Goal: Communication & Community: Answer question/provide support

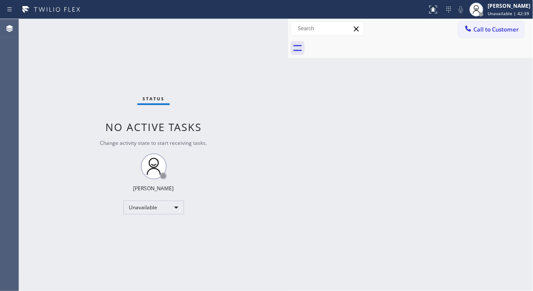
click at [173, 199] on div "Status No active tasks Change activity state to start receiving tasks. [PERSON_…" at bounding box center [153, 155] width 269 height 272
click at [493, 27] on span "Call to Customer" at bounding box center [496, 30] width 45 height 8
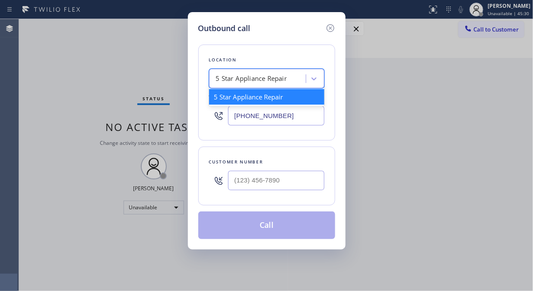
click at [226, 76] on div "5 Star Appliance Repair" at bounding box center [251, 79] width 71 height 10
paste input "[GEOGRAPHIC_DATA] Appliance Repair"
type input "[GEOGRAPHIC_DATA] Appliance Repair"
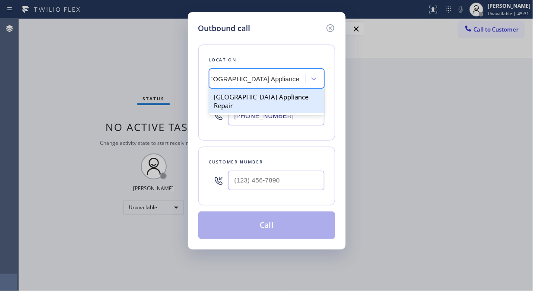
click at [241, 94] on div "[GEOGRAPHIC_DATA] Appliance Repair" at bounding box center [266, 101] width 115 height 24
type input "[PHONE_NUMBER]"
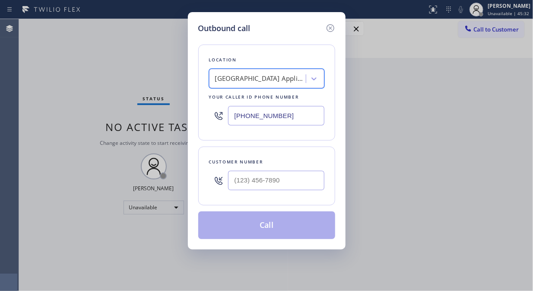
scroll to position [0, 1]
click at [241, 183] on input "(___) ___-____" at bounding box center [276, 180] width 96 height 19
paste input "773) 642-6408"
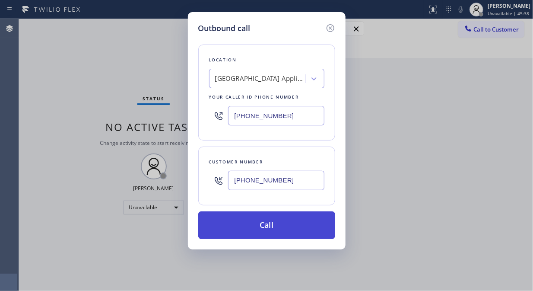
type input "[PHONE_NUMBER]"
click at [277, 223] on button "Call" at bounding box center [266, 225] width 137 height 28
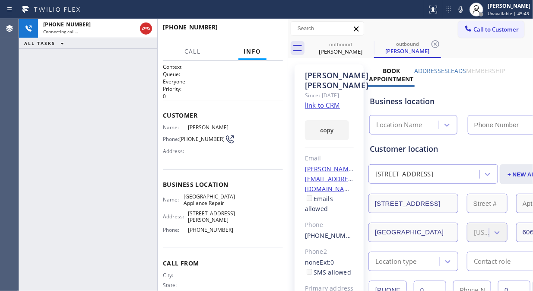
type input "[PHONE_NUMBER]"
click at [127, 130] on div "[PHONE_NUMBER] Live | 00:08 ALL TASKS ALL TASKS ACTIVE TASKS TASKS IN WRAP UP" at bounding box center [88, 155] width 138 height 272
click at [137, 101] on div "[PHONE_NUMBER] Live | 00:25 ALL TASKS ALL TASKS ACTIVE TASKS TASKS IN WRAP UP" at bounding box center [88, 155] width 138 height 272
click at [249, 33] on button "HANG UP" at bounding box center [263, 31] width 40 height 12
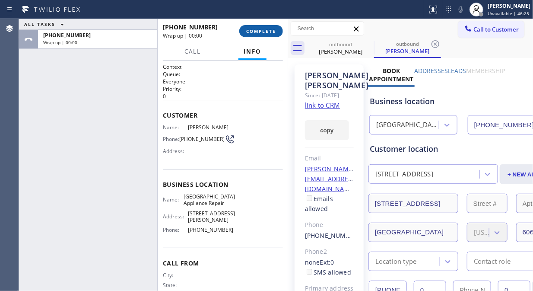
click at [249, 33] on span "COMPLETE" at bounding box center [261, 31] width 30 height 6
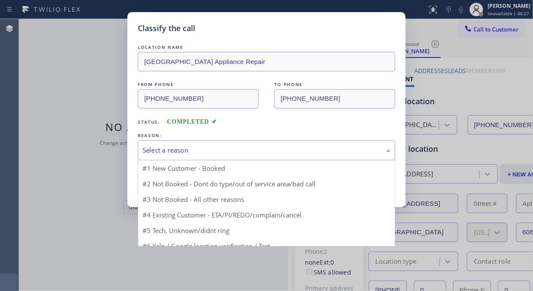
click at [230, 146] on div "Select a reason" at bounding box center [267, 150] width 248 height 10
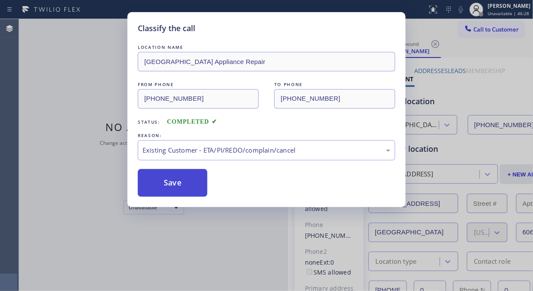
click at [191, 188] on button "Save" at bounding box center [173, 183] width 70 height 28
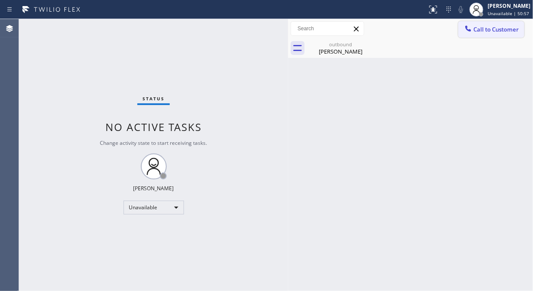
click at [496, 31] on span "Call to Customer" at bounding box center [496, 30] width 45 height 8
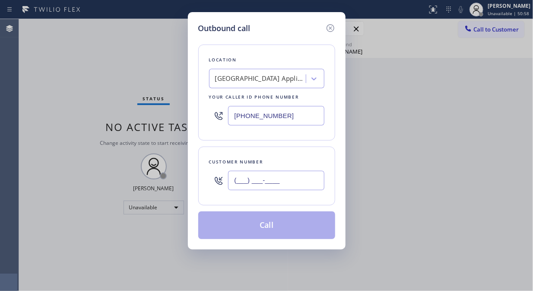
click at [250, 178] on input "(___) ___-____" at bounding box center [276, 180] width 96 height 19
paste input "626) 796-6289"
type input "[PHONE_NUMBER]"
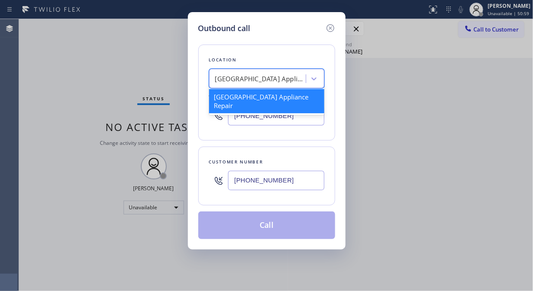
click at [265, 79] on div "[GEOGRAPHIC_DATA] Appliance Repair" at bounding box center [260, 79] width 91 height 10
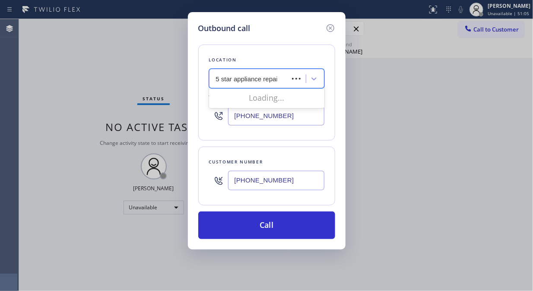
type input "5 star appliance repair"
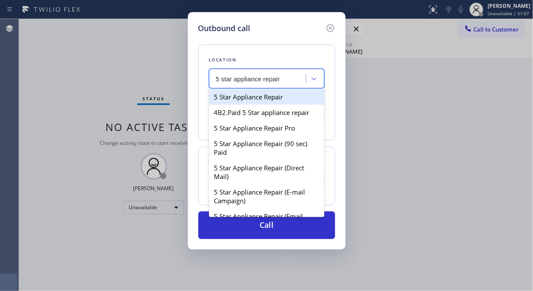
click at [279, 102] on div "5 Star Appliance Repair" at bounding box center [266, 97] width 115 height 16
type input "[PHONE_NUMBER]"
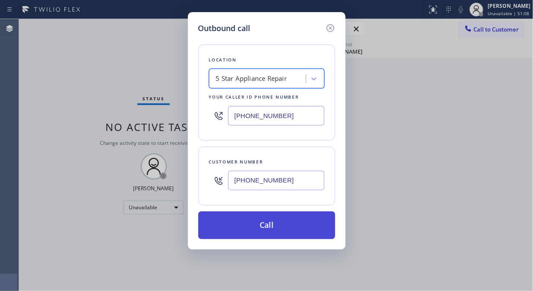
click at [272, 238] on button "Call" at bounding box center [266, 225] width 137 height 28
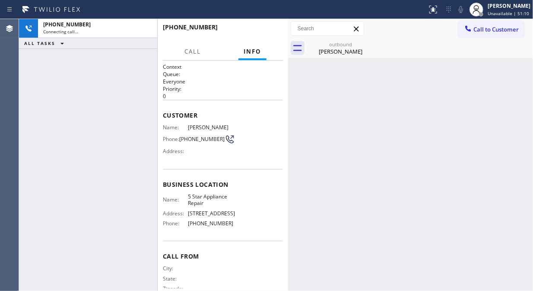
click at [292, 227] on div "Back to Dashboard Change Sender ID Customers Technicians Select a contact Outbo…" at bounding box center [410, 155] width 245 height 272
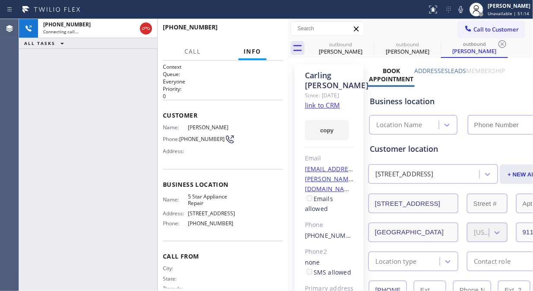
type input "[PHONE_NUMBER]"
click at [53, 73] on div "[PHONE_NUMBER] Connecting call… ALL TASKS ALL TASKS ACTIVE TASKS TASKS IN WRAP …" at bounding box center [88, 155] width 138 height 272
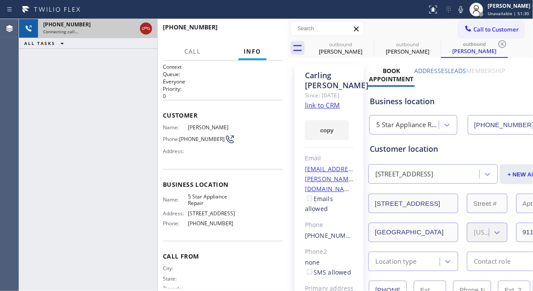
click at [152, 29] on div at bounding box center [146, 28] width 12 height 10
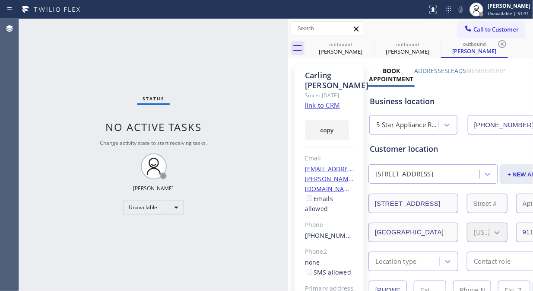
drag, startPoint x: 488, startPoint y: 31, endPoint x: 353, endPoint y: 79, distance: 143.5
click at [488, 31] on span "Call to Customer" at bounding box center [496, 30] width 45 height 8
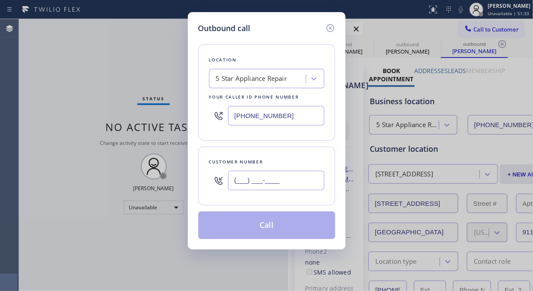
click at [232, 182] on input "(___) ___-____" at bounding box center [276, 180] width 96 height 19
paste input "310) 210-3170"
type input "[PHONE_NUMBER]"
click at [282, 227] on button "Call" at bounding box center [266, 225] width 137 height 28
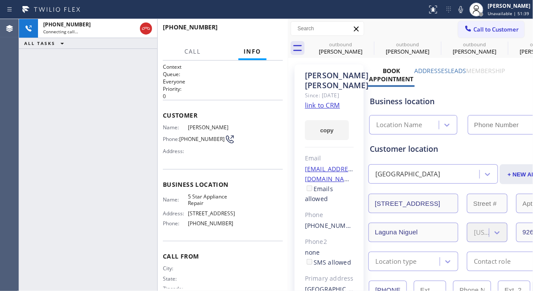
type input "[PHONE_NUMBER]"
click at [257, 28] on span "HANG UP" at bounding box center [263, 31] width 26 height 6
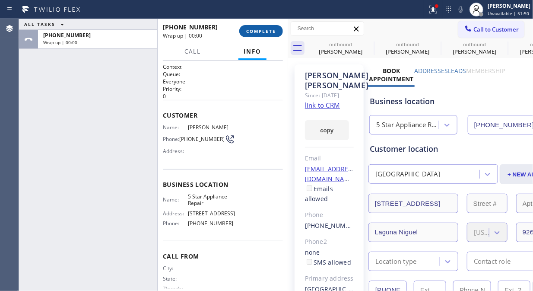
click at [257, 28] on span "COMPLETE" at bounding box center [261, 31] width 30 height 6
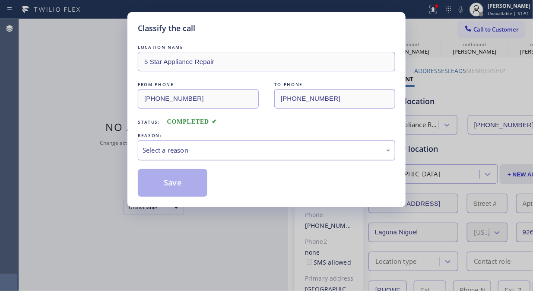
click at [255, 150] on div "Select a reason" at bounding box center [267, 150] width 248 height 10
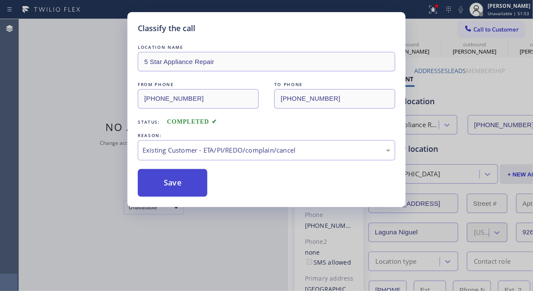
click at [188, 192] on button "Save" at bounding box center [173, 183] width 70 height 28
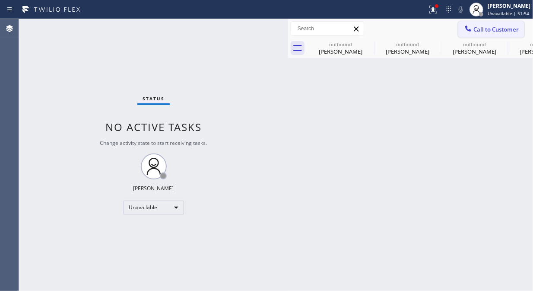
click at [483, 31] on span "Call to Customer" at bounding box center [496, 30] width 45 height 8
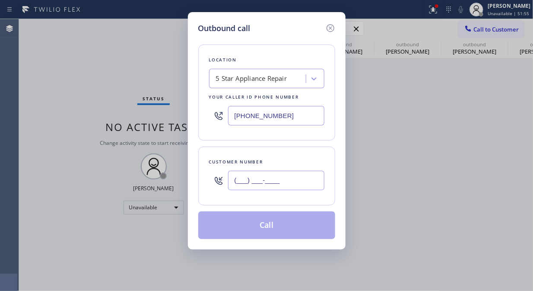
click at [281, 182] on input "(___) ___-____" at bounding box center [276, 180] width 96 height 19
paste input "310) 210-3170"
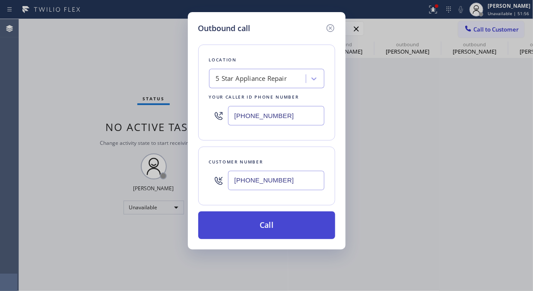
type input "[PHONE_NUMBER]"
click at [284, 236] on button "Call" at bounding box center [266, 225] width 137 height 28
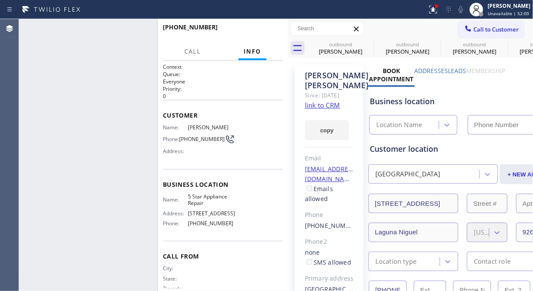
type input "[PHONE_NUMBER]"
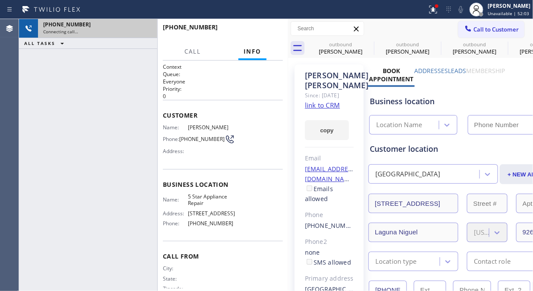
click at [147, 32] on div "Connecting call…" at bounding box center [97, 32] width 109 height 6
click at [147, 29] on icon at bounding box center [146, 28] width 10 height 10
type input "[PHONE_NUMBER]"
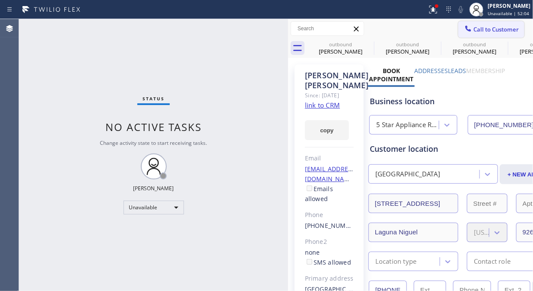
click at [478, 36] on button "Call to Customer" at bounding box center [492, 29] width 66 height 16
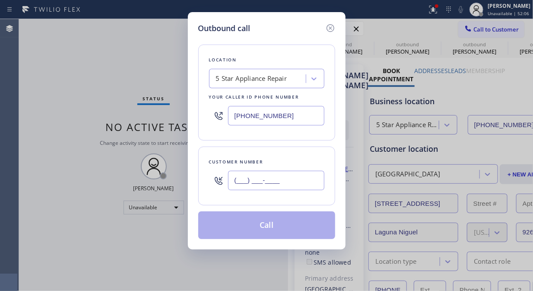
click at [236, 181] on input "(___) ___-____" at bounding box center [276, 180] width 96 height 19
paste input "626) 921-0314"
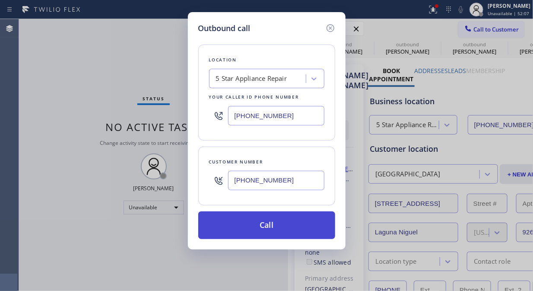
type input "[PHONE_NUMBER]"
click at [284, 223] on button "Call" at bounding box center [266, 225] width 137 height 28
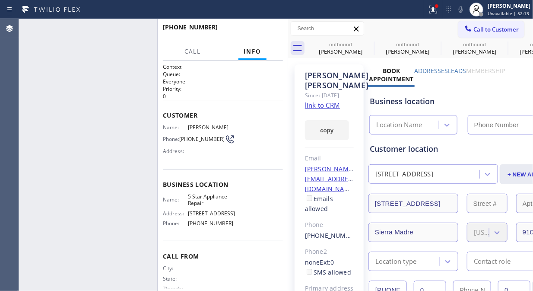
type input "[PHONE_NUMBER]"
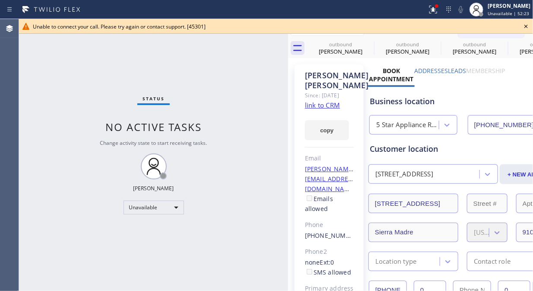
click at [524, 26] on icon at bounding box center [526, 26] width 10 height 10
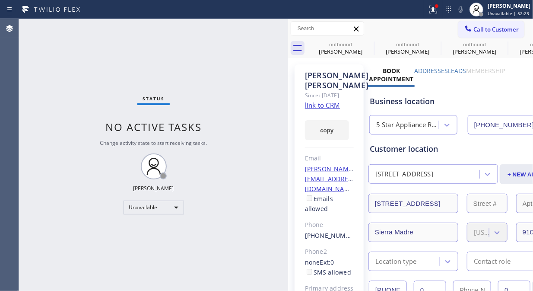
click at [494, 32] on span "Call to Customer" at bounding box center [496, 30] width 45 height 8
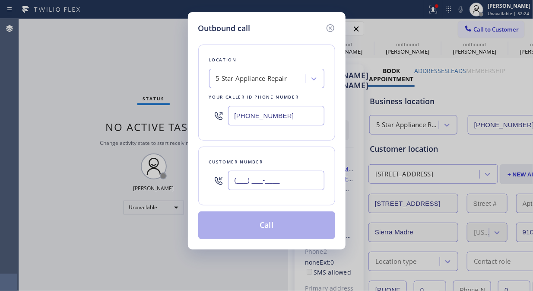
click at [251, 186] on input "(___) ___-____" at bounding box center [276, 180] width 96 height 19
paste input "323) 365-5658"
type input "[PHONE_NUMBER]"
click at [282, 231] on button "Call" at bounding box center [266, 225] width 137 height 28
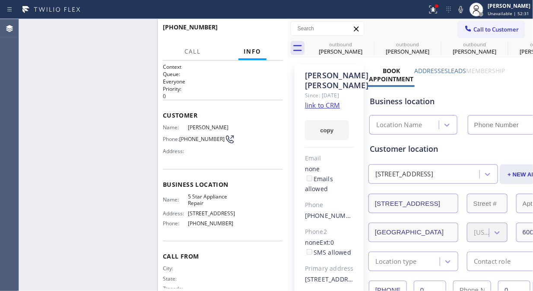
type input "[PHONE_NUMBER]"
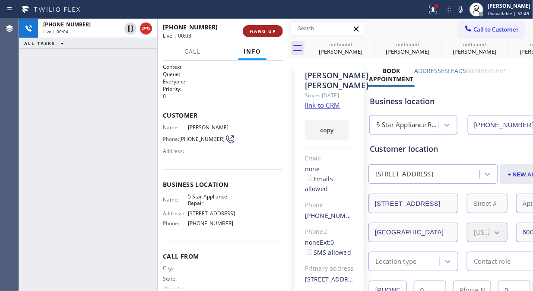
click at [255, 29] on span "HANG UP" at bounding box center [263, 31] width 26 height 6
click at [255, 29] on span "COMPLETE" at bounding box center [261, 31] width 30 height 6
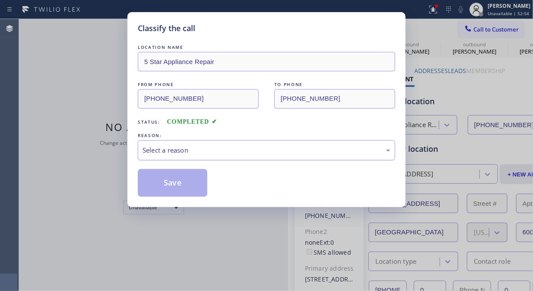
click at [234, 147] on div "Select a reason" at bounding box center [267, 150] width 248 height 10
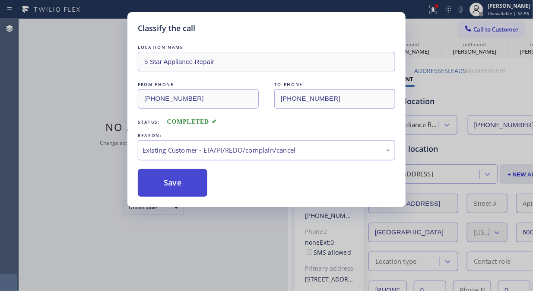
click at [159, 184] on button "Save" at bounding box center [173, 183] width 70 height 28
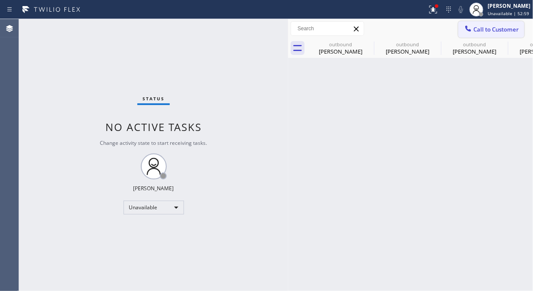
click at [481, 31] on span "Call to Customer" at bounding box center [496, 30] width 45 height 8
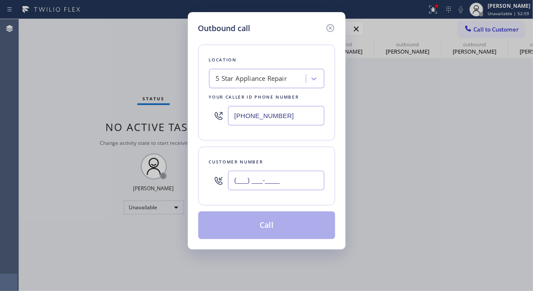
click at [231, 173] on input "(___) ___-____" at bounding box center [276, 180] width 96 height 19
paste input "323) 365-5658"
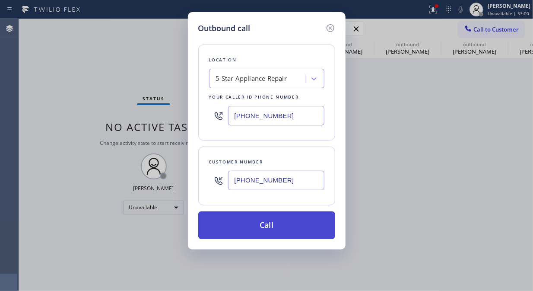
type input "[PHONE_NUMBER]"
click at [251, 224] on button "Call" at bounding box center [266, 225] width 137 height 28
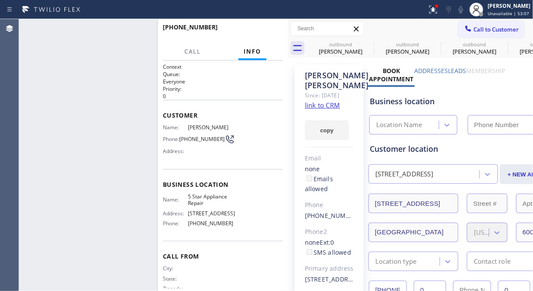
type input "[PHONE_NUMBER]"
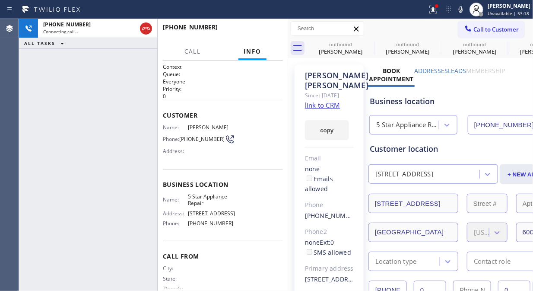
click at [42, 84] on div "[PHONE_NUMBER] Connecting call… ALL TASKS ALL TASKS ACTIVE TASKS TASKS IN WRAP …" at bounding box center [88, 155] width 138 height 272
click at [261, 28] on span "HANG UP" at bounding box center [263, 31] width 26 height 6
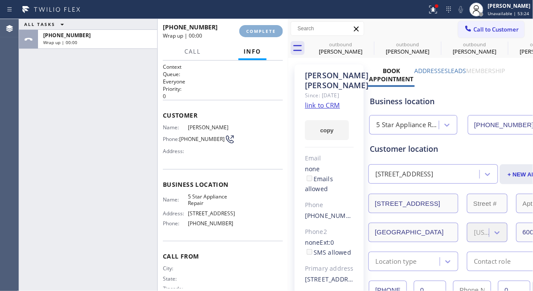
click at [261, 28] on span "COMPLETE" at bounding box center [261, 31] width 30 height 6
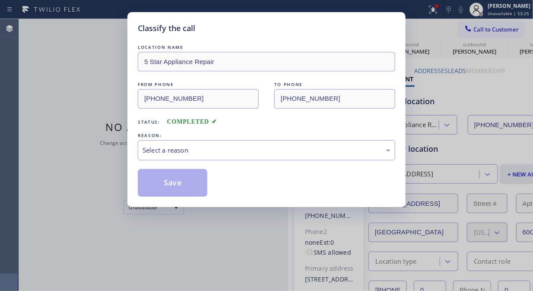
click at [261, 28] on div "Classify the call" at bounding box center [267, 28] width 258 height 12
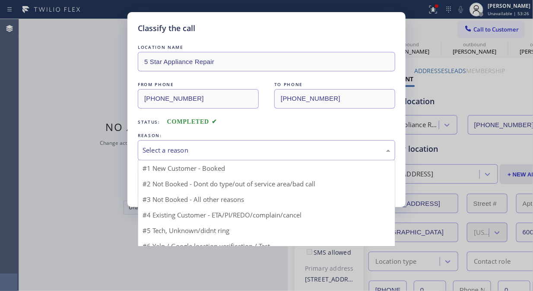
click at [243, 149] on div "Select a reason" at bounding box center [267, 150] width 248 height 10
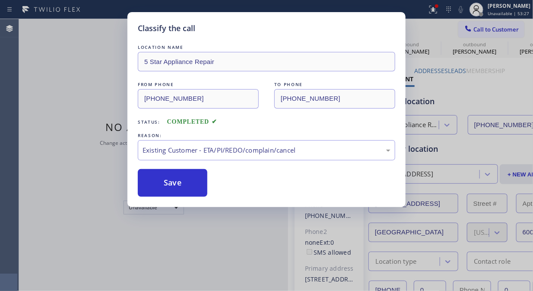
drag, startPoint x: 178, startPoint y: 189, endPoint x: 330, endPoint y: 10, distance: 234.6
click at [178, 188] on button "Save" at bounding box center [173, 183] width 70 height 28
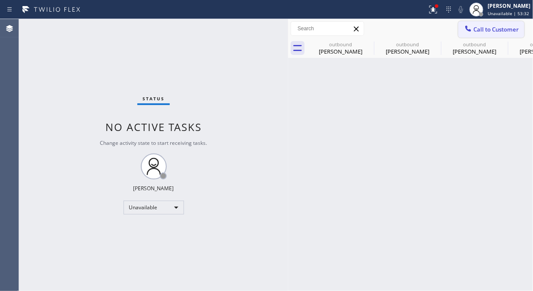
click at [470, 29] on icon at bounding box center [469, 29] width 6 height 6
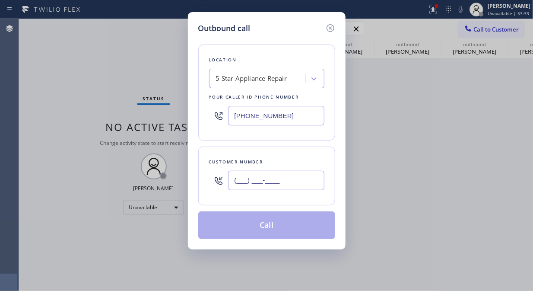
click at [235, 180] on input "(___) ___-____" at bounding box center [276, 180] width 96 height 19
paste input "818) 758-0005"
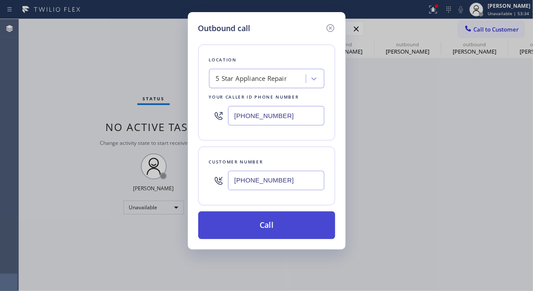
type input "[PHONE_NUMBER]"
click at [268, 223] on button "Call" at bounding box center [266, 225] width 137 height 28
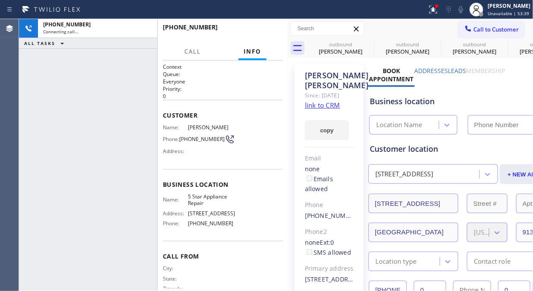
type input "[PHONE_NUMBER]"
click at [429, 6] on div at bounding box center [433, 9] width 19 height 10
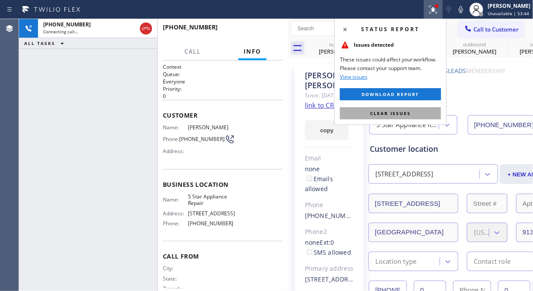
click at [385, 113] on span "Clear issues" at bounding box center [390, 113] width 41 height 6
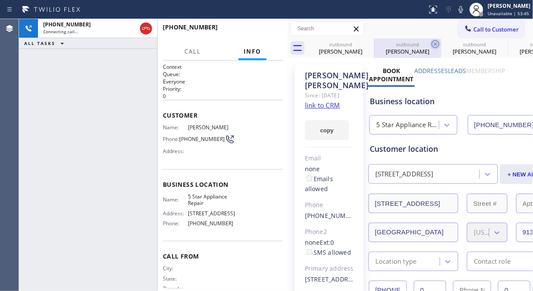
click at [0, 0] on icon at bounding box center [0, 0] width 0 height 0
click at [430, 45] on icon at bounding box center [435, 44] width 10 height 10
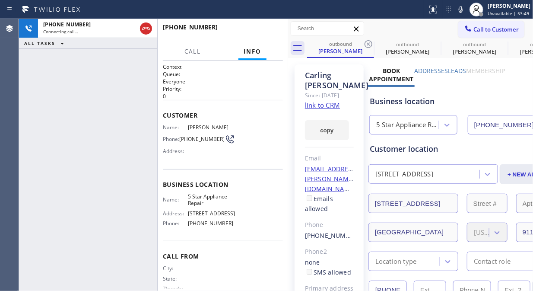
click at [369, 45] on icon at bounding box center [368, 44] width 10 height 10
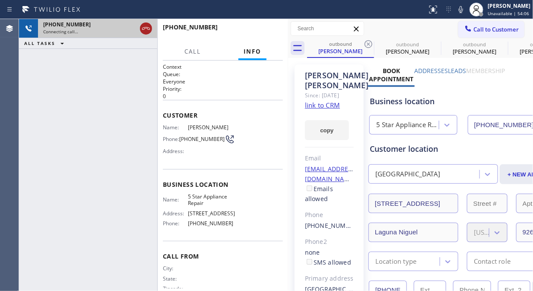
click at [141, 25] on icon at bounding box center [146, 28] width 10 height 10
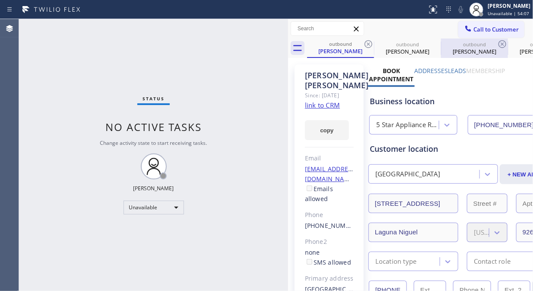
click at [477, 39] on div "outbound [PERSON_NAME]" at bounding box center [474, 47] width 65 height 19
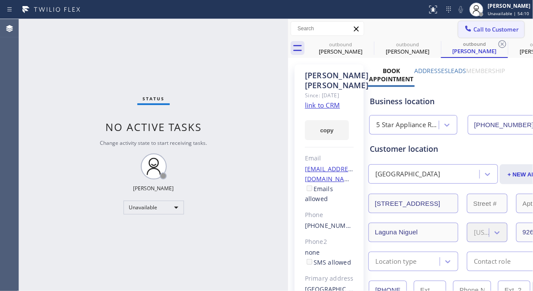
click at [474, 29] on span "Call to Customer" at bounding box center [496, 30] width 45 height 8
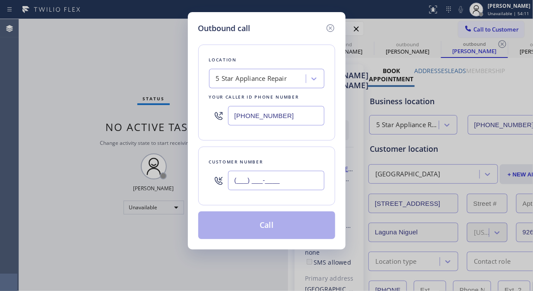
click at [249, 175] on input "(___) ___-____" at bounding box center [276, 180] width 96 height 19
paste input "818) 960-8379"
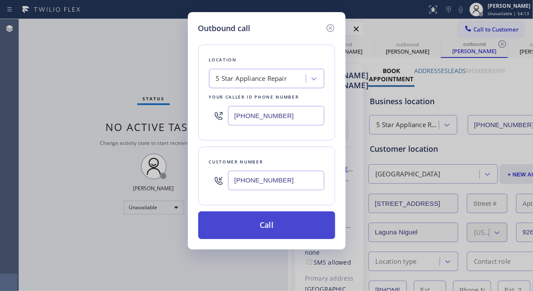
type input "[PHONE_NUMBER]"
click at [254, 224] on button "Call" at bounding box center [266, 225] width 137 height 28
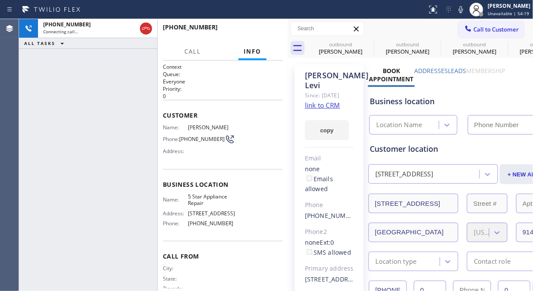
type input "[PHONE_NUMBER]"
click at [258, 32] on span "HANG UP" at bounding box center [263, 31] width 26 height 6
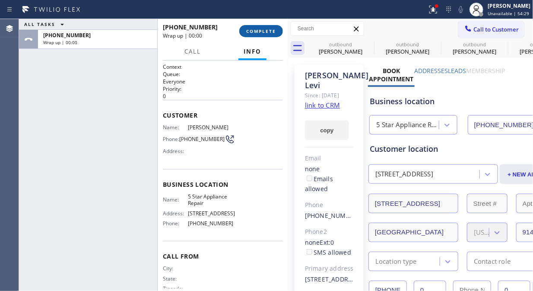
click at [258, 32] on span "COMPLETE" at bounding box center [261, 31] width 30 height 6
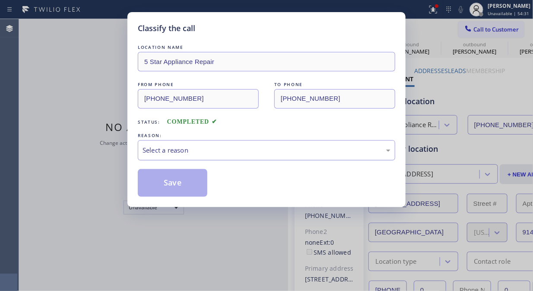
click at [239, 147] on div "Select a reason" at bounding box center [267, 150] width 248 height 10
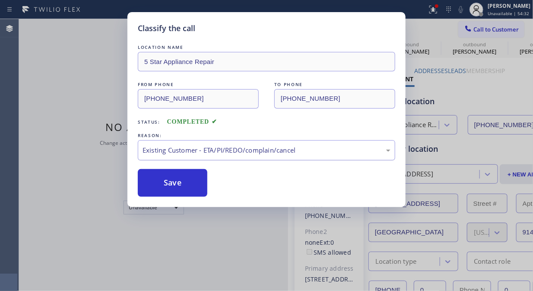
drag, startPoint x: 183, startPoint y: 188, endPoint x: 278, endPoint y: 153, distance: 101.6
click at [183, 187] on button "Save" at bounding box center [173, 183] width 70 height 28
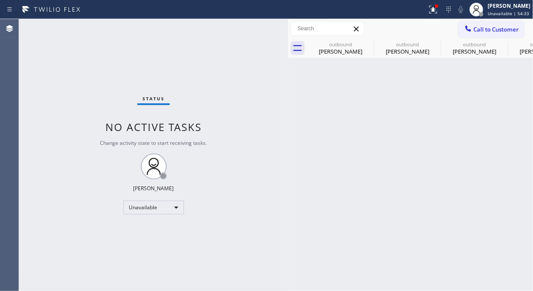
click at [498, 27] on span "Call to Customer" at bounding box center [496, 30] width 45 height 8
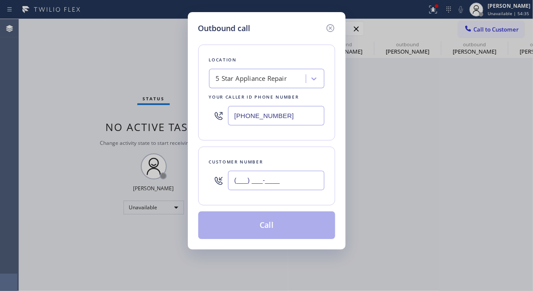
click at [290, 174] on input "(___) ___-____" at bounding box center [276, 180] width 96 height 19
paste input "310) 314-5090"
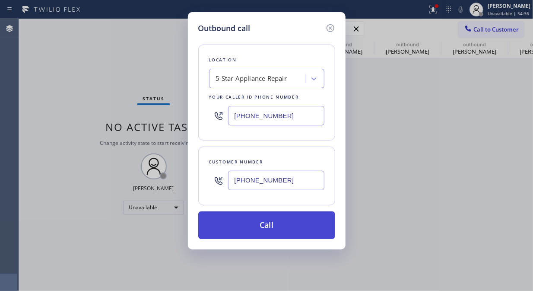
type input "[PHONE_NUMBER]"
click at [277, 220] on button "Call" at bounding box center [266, 225] width 137 height 28
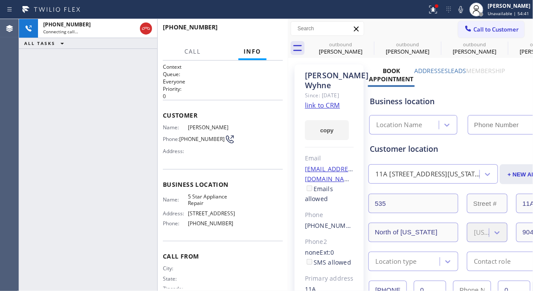
type input "[PHONE_NUMBER]"
click at [271, 173] on div "Business location Name: 5 Star Appliance Repair Address: [STREET_ADDRESS] Phone…" at bounding box center [223, 205] width 120 height 72
click at [326, 109] on link "link to CRM" at bounding box center [322, 105] width 35 height 9
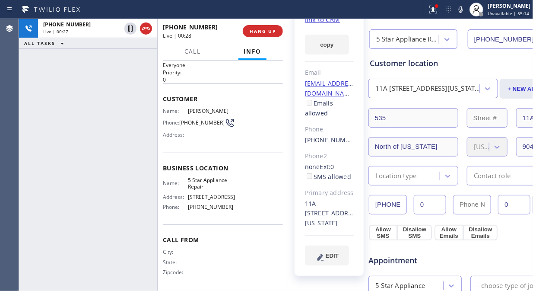
scroll to position [96, 0]
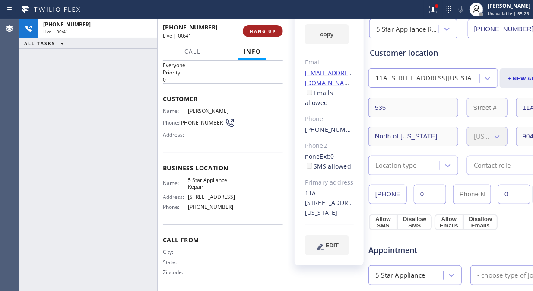
click at [264, 31] on span "HANG UP" at bounding box center [263, 31] width 26 height 6
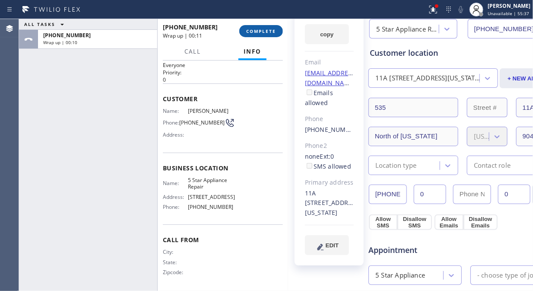
click at [260, 31] on span "COMPLETE" at bounding box center [261, 31] width 30 height 6
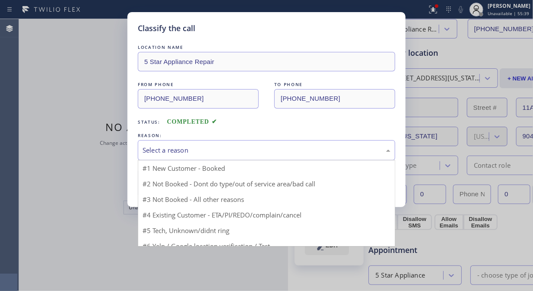
click at [266, 154] on div "Select a reason" at bounding box center [267, 150] width 248 height 10
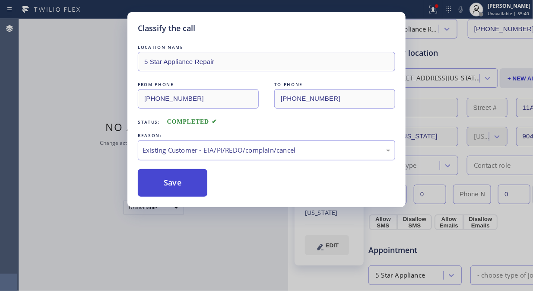
click at [179, 182] on button "Save" at bounding box center [173, 183] width 70 height 28
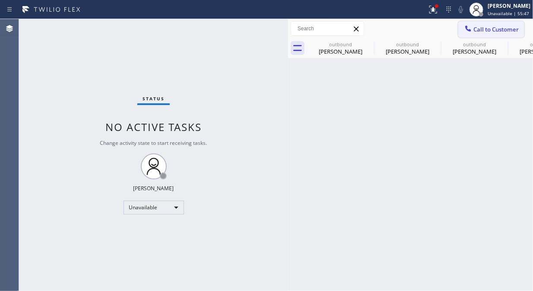
click at [489, 29] on span "Call to Customer" at bounding box center [496, 30] width 45 height 8
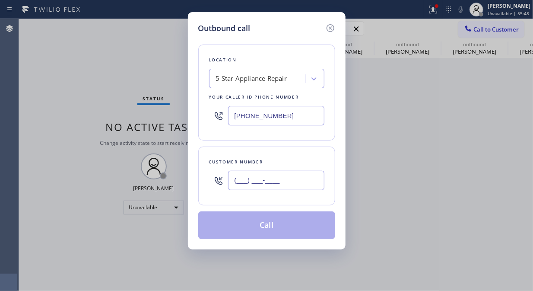
click at [296, 186] on input "(___) ___-____" at bounding box center [276, 180] width 96 height 19
paste input "949) 721-8645"
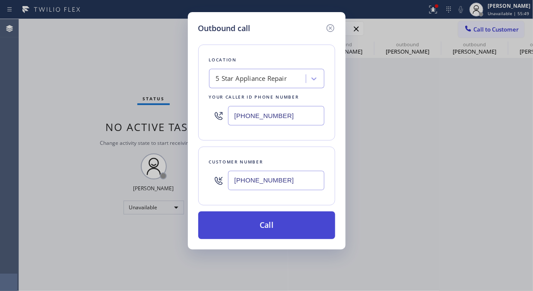
type input "[PHONE_NUMBER]"
click at [292, 226] on button "Call" at bounding box center [266, 225] width 137 height 28
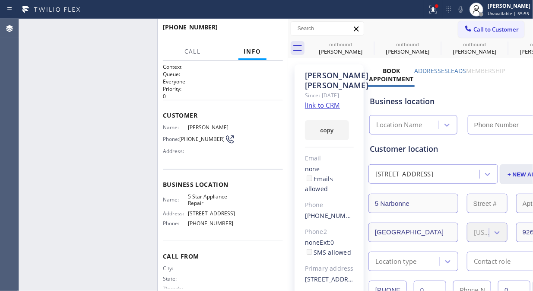
type input "[PHONE_NUMBER]"
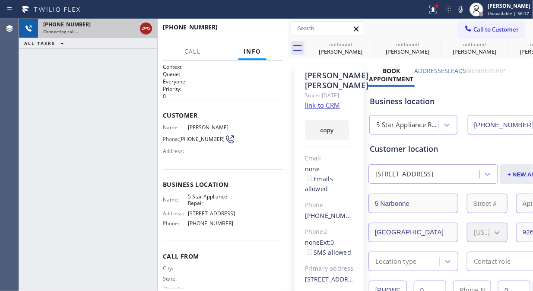
click at [143, 25] on icon at bounding box center [146, 28] width 10 height 10
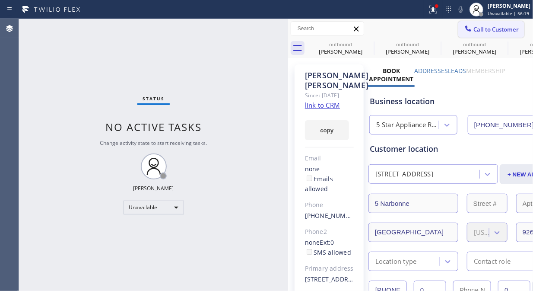
click at [492, 32] on span "Call to Customer" at bounding box center [496, 30] width 45 height 8
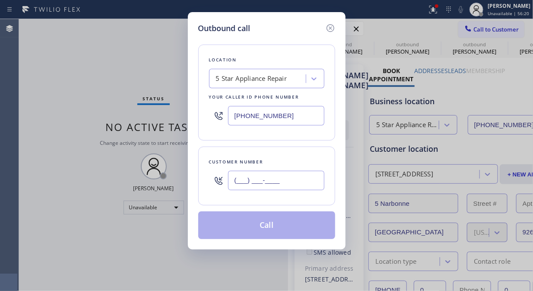
click at [249, 177] on input "(___) ___-____" at bounding box center [276, 180] width 96 height 19
paste input "425) 242-1363"
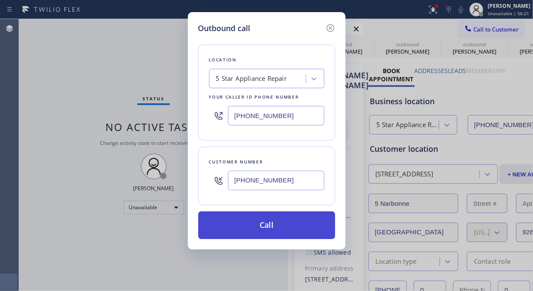
type input "[PHONE_NUMBER]"
click at [251, 226] on button "Call" at bounding box center [266, 225] width 137 height 28
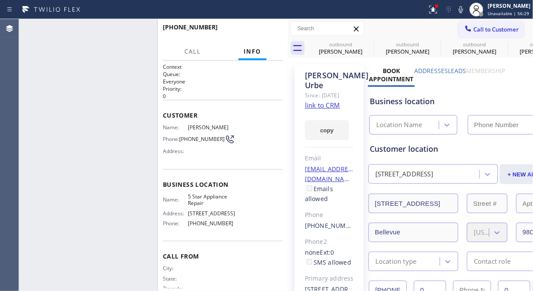
type input "[PHONE_NUMBER]"
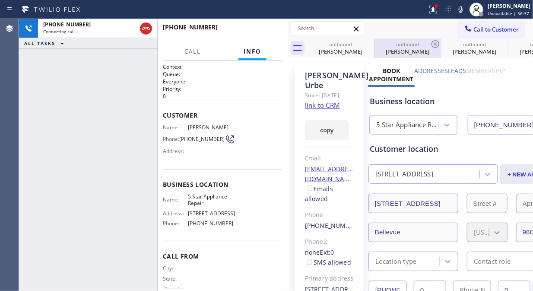
click at [434, 7] on icon at bounding box center [433, 9] width 10 height 10
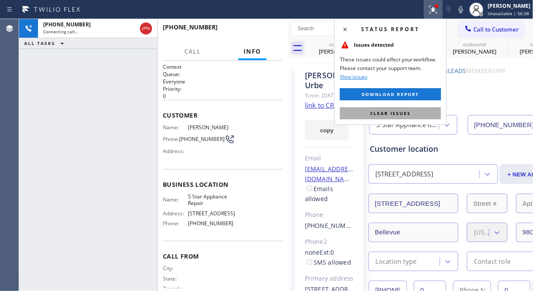
click at [398, 113] on span "Clear issues" at bounding box center [390, 113] width 41 height 6
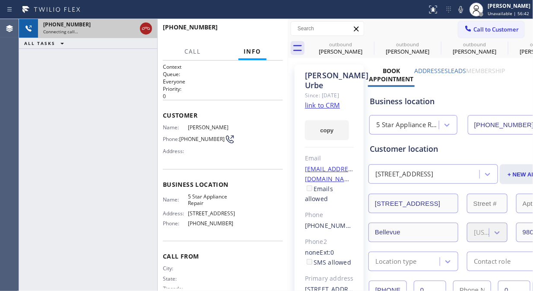
click at [145, 31] on icon at bounding box center [146, 28] width 10 height 10
click at [476, 30] on span "Call to Customer" at bounding box center [496, 30] width 45 height 8
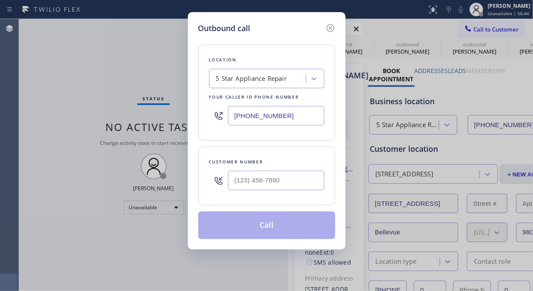
click at [255, 187] on input "text" at bounding box center [276, 180] width 96 height 19
paste input "310) 529-9191"
type input "[PHONE_NUMBER]"
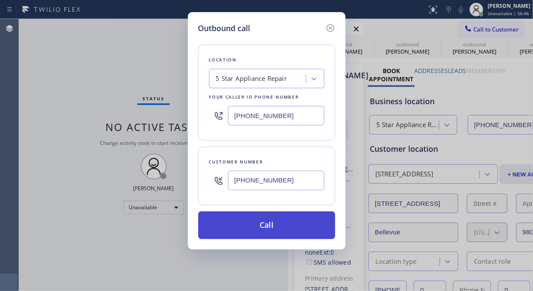
click at [265, 226] on button "Call" at bounding box center [266, 225] width 137 height 28
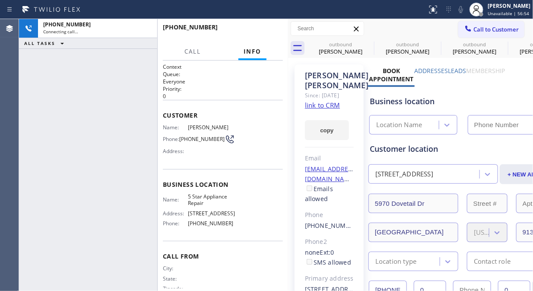
type input "[PHONE_NUMBER]"
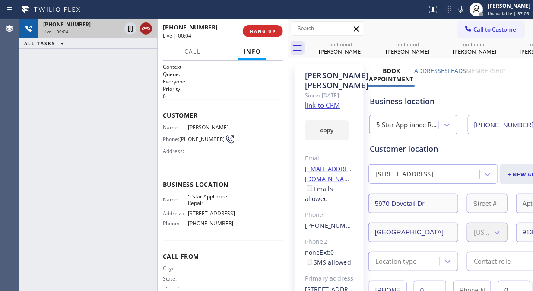
click at [144, 33] on icon at bounding box center [146, 28] width 10 height 10
click at [260, 31] on span "HANG UP" at bounding box center [263, 31] width 26 height 6
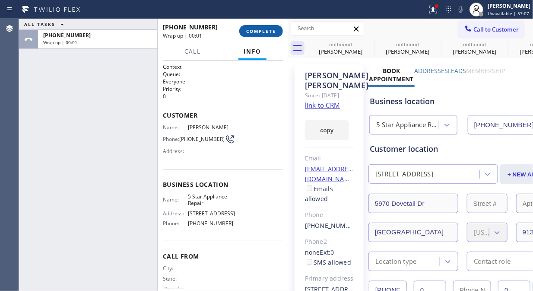
click at [260, 31] on span "COMPLETE" at bounding box center [261, 31] width 30 height 6
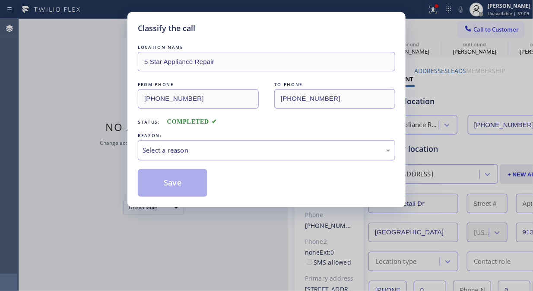
click at [252, 146] on div "Select a reason" at bounding box center [267, 150] width 248 height 10
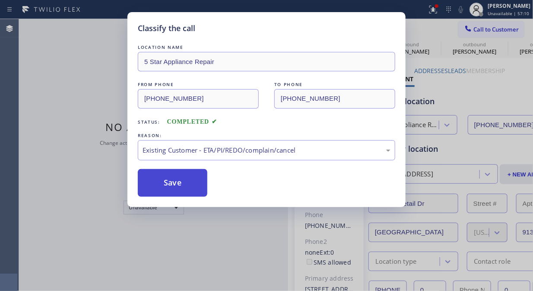
click at [191, 188] on button "Save" at bounding box center [173, 183] width 70 height 28
click at [485, 28] on span "Call to Customer" at bounding box center [496, 30] width 45 height 8
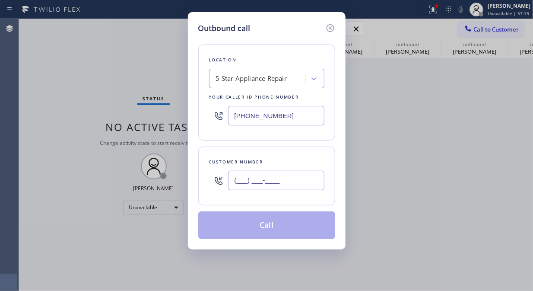
click at [277, 173] on input "(___) ___-____" at bounding box center [276, 180] width 96 height 19
paste input "312) 504-4838"
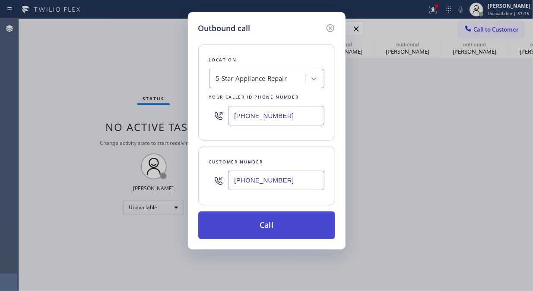
type input "[PHONE_NUMBER]"
click at [284, 213] on button "Call" at bounding box center [266, 225] width 137 height 28
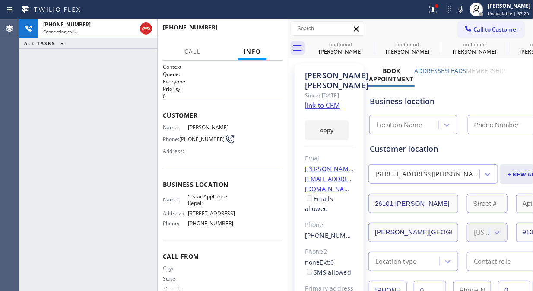
type input "[PHONE_NUMBER]"
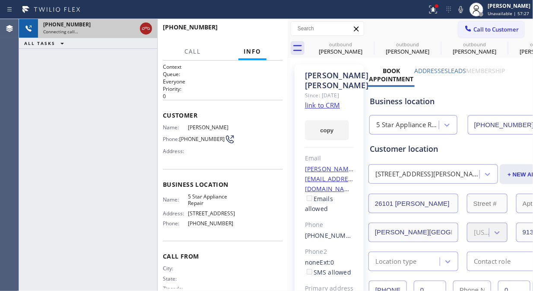
click at [145, 27] on icon at bounding box center [146, 28] width 10 height 10
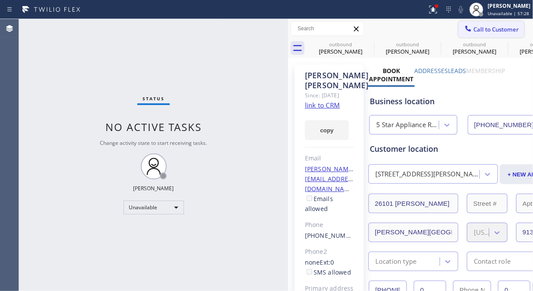
click at [489, 26] on span "Call to Customer" at bounding box center [496, 30] width 45 height 8
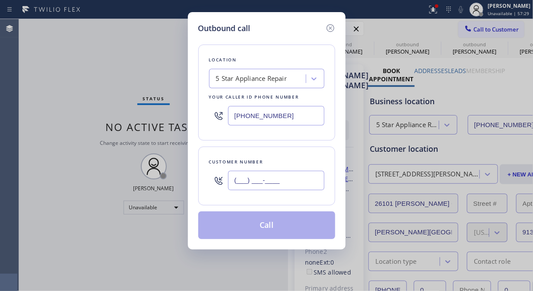
click at [286, 176] on input "(___) ___-____" at bounding box center [276, 180] width 96 height 19
paste input "312) 504-4838"
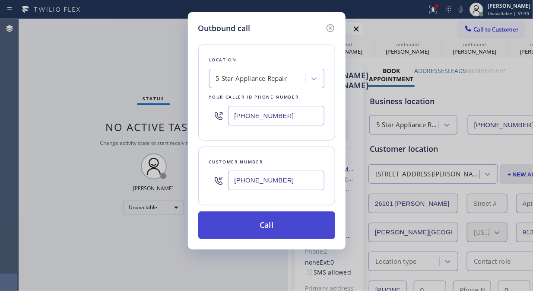
type input "[PHONE_NUMBER]"
click at [288, 228] on button "Call" at bounding box center [266, 225] width 137 height 28
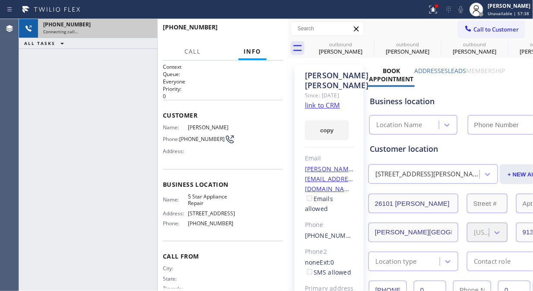
type input "[PHONE_NUMBER]"
click at [144, 25] on icon at bounding box center [146, 28] width 10 height 10
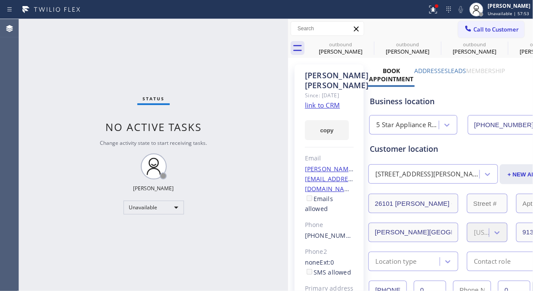
click at [480, 32] on span "Call to Customer" at bounding box center [496, 30] width 45 height 8
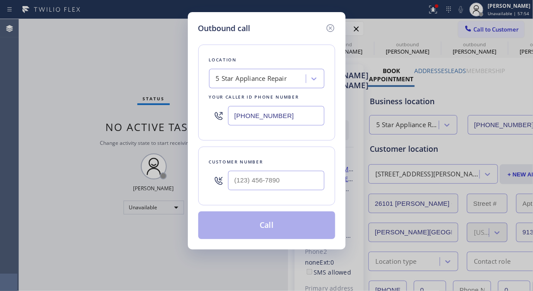
click at [478, 30] on div "Outbound call Location 5 Star Appliance Repair Your caller id phone number [PHO…" at bounding box center [266, 145] width 533 height 291
click at [333, 23] on icon at bounding box center [330, 28] width 10 height 10
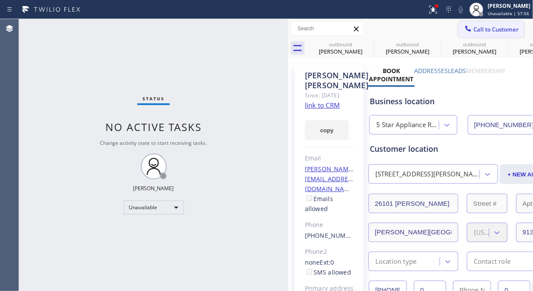
click at [474, 32] on span "Call to Customer" at bounding box center [496, 30] width 45 height 8
type input "[PHONE_NUMBER]"
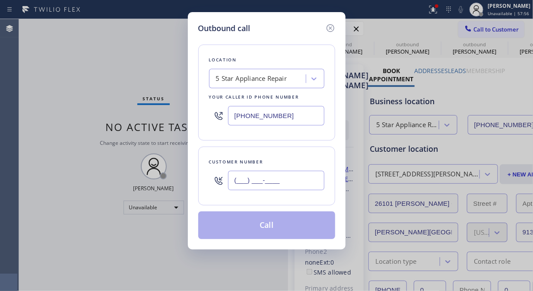
click at [240, 188] on input "(___) ___-____" at bounding box center [276, 180] width 96 height 19
paste input "425) 889-1107"
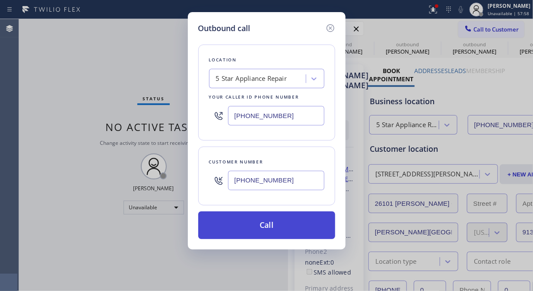
type input "[PHONE_NUMBER]"
click at [274, 228] on button "Call" at bounding box center [266, 225] width 137 height 28
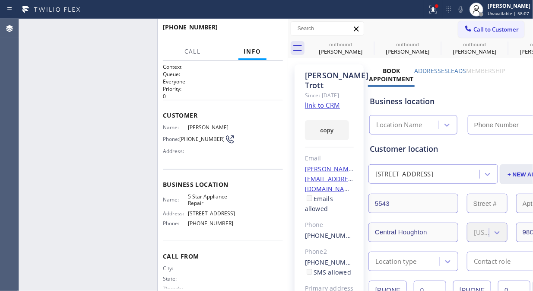
type input "[PHONE_NUMBER]"
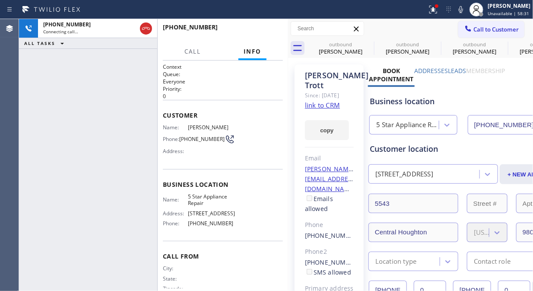
click at [141, 30] on icon at bounding box center [146, 28] width 10 height 10
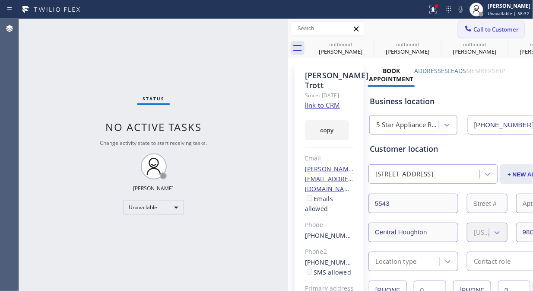
click at [474, 30] on span "Call to Customer" at bounding box center [496, 30] width 45 height 8
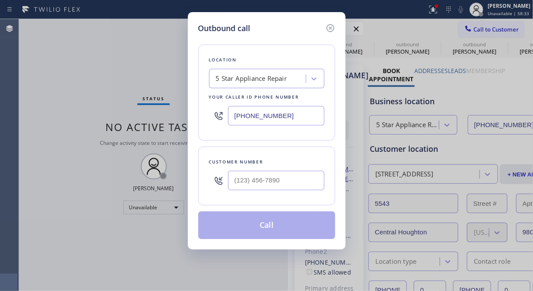
click at [264, 187] on input "text" at bounding box center [276, 180] width 96 height 19
paste input "510) 676-1073"
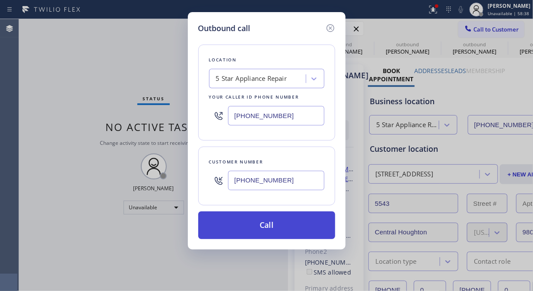
type input "[PHONE_NUMBER]"
click at [286, 236] on button "Call" at bounding box center [266, 225] width 137 height 28
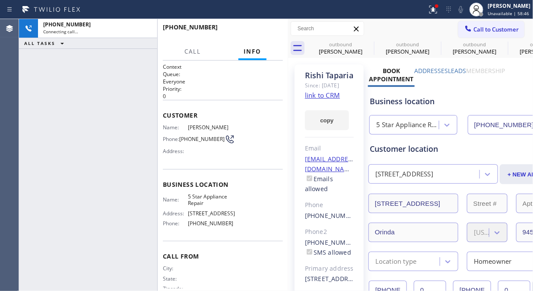
type input "[PHONE_NUMBER]"
click at [265, 32] on span "HANG UP" at bounding box center [263, 31] width 26 height 6
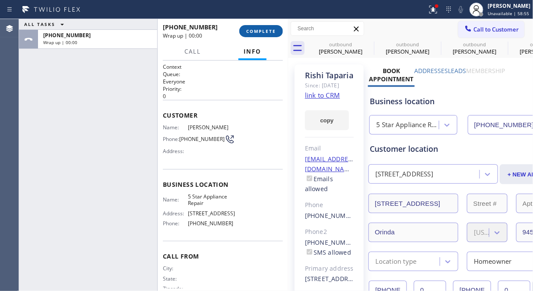
click at [265, 32] on span "COMPLETE" at bounding box center [261, 31] width 30 height 6
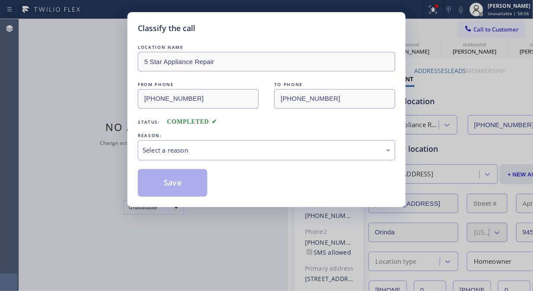
click at [265, 32] on div "Classify the call" at bounding box center [267, 28] width 258 height 12
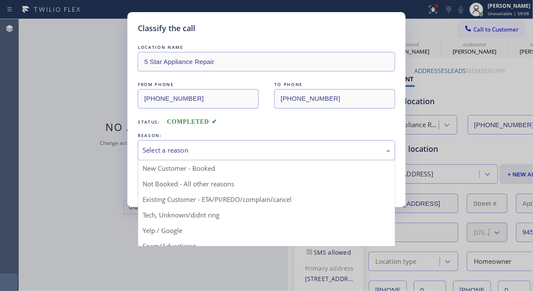
click at [282, 149] on div "Select a reason" at bounding box center [267, 150] width 248 height 10
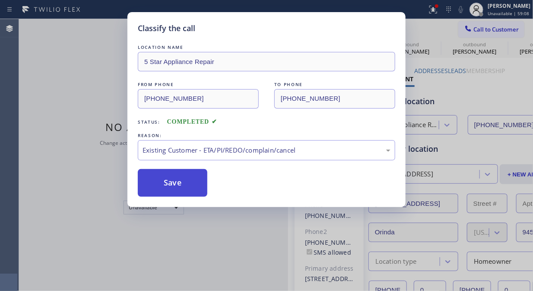
drag, startPoint x: 261, startPoint y: 191, endPoint x: 204, endPoint y: 190, distance: 57.1
click at [191, 187] on button "Save" at bounding box center [173, 183] width 70 height 28
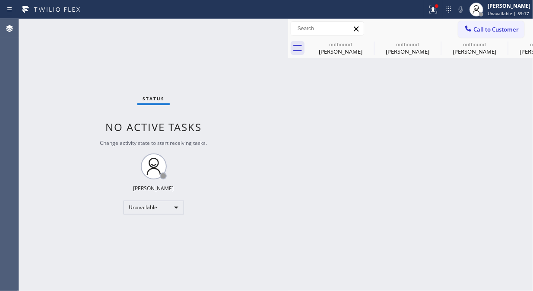
click at [513, 111] on div "Back to Dashboard Change Sender ID Customers Technicians Select a contact Outbo…" at bounding box center [410, 155] width 245 height 272
click at [504, 28] on span "Call to Customer" at bounding box center [496, 30] width 45 height 8
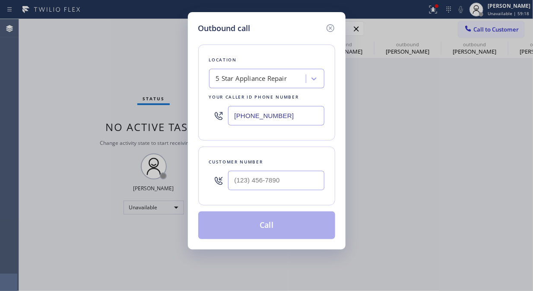
drag, startPoint x: 321, startPoint y: 173, endPoint x: 312, endPoint y: 183, distance: 13.4
click at [312, 182] on div at bounding box center [276, 180] width 96 height 28
click at [311, 183] on input "(___) ___-____" at bounding box center [276, 180] width 96 height 19
paste input "661) 310-8178"
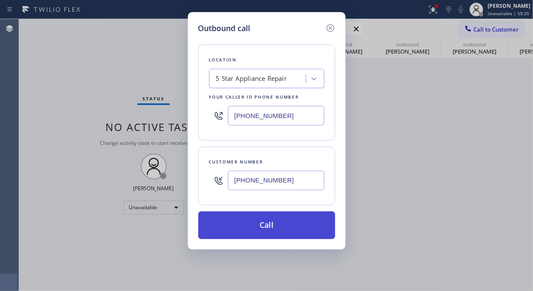
type input "[PHONE_NUMBER]"
click at [303, 225] on button "Call" at bounding box center [266, 225] width 137 height 28
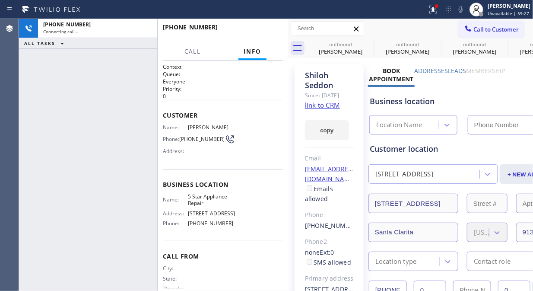
type input "[PHONE_NUMBER]"
click at [244, 25] on div "[PHONE_NUMBER] Live | 00:08 HANG UP" at bounding box center [223, 31] width 120 height 22
drag, startPoint x: 257, startPoint y: 29, endPoint x: 266, endPoint y: 33, distance: 9.9
click at [258, 31] on span "HANG UP" at bounding box center [263, 31] width 26 height 6
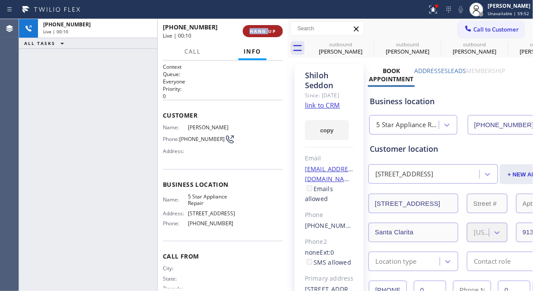
click at [269, 34] on span "HANG UP" at bounding box center [263, 31] width 26 height 6
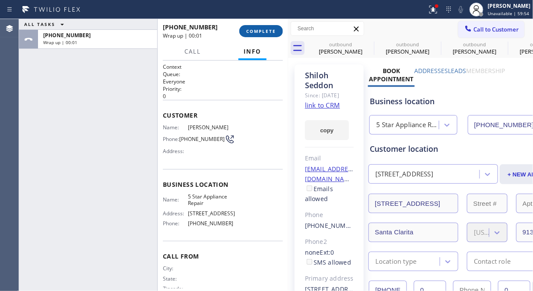
click at [269, 34] on span "COMPLETE" at bounding box center [261, 31] width 30 height 6
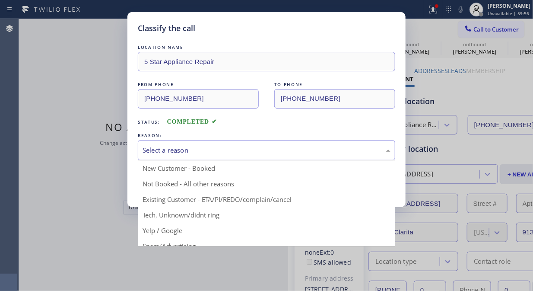
drag, startPoint x: 238, startPoint y: 152, endPoint x: 238, endPoint y: 166, distance: 14.3
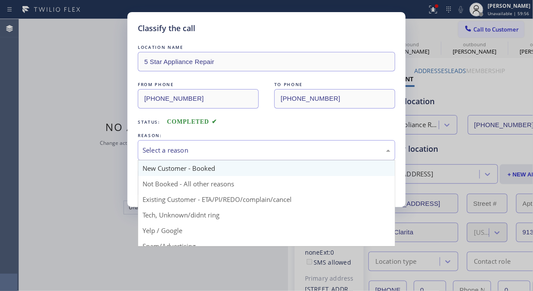
click at [238, 153] on div "Select a reason" at bounding box center [267, 150] width 248 height 10
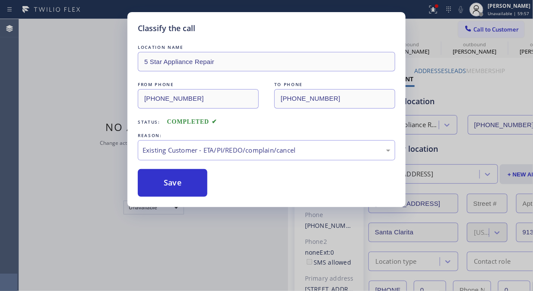
drag, startPoint x: 171, startPoint y: 182, endPoint x: 286, endPoint y: 100, distance: 141.0
click at [171, 182] on button "Save" at bounding box center [173, 183] width 70 height 28
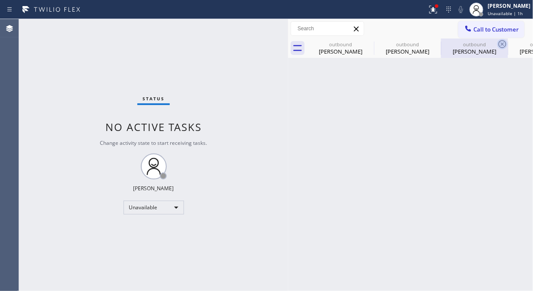
drag, startPoint x: 361, startPoint y: 40, endPoint x: 369, endPoint y: 44, distance: 8.3
click at [362, 40] on div "outbound [PERSON_NAME]" at bounding box center [340, 47] width 65 height 19
click at [0, 0] on icon at bounding box center [0, 0] width 0 height 0
click at [499, 44] on icon at bounding box center [503, 44] width 8 height 8
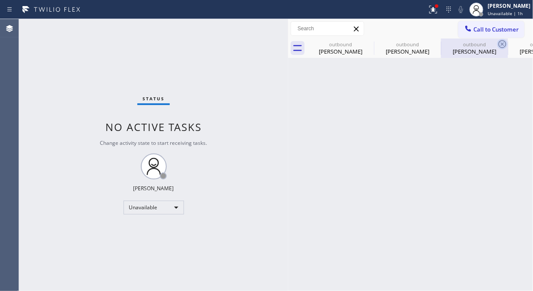
click at [0, 0] on icon at bounding box center [0, 0] width 0 height 0
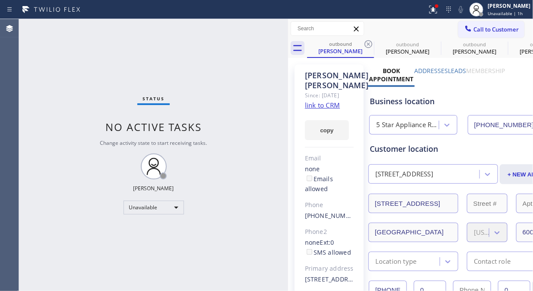
click at [369, 44] on icon at bounding box center [369, 44] width 8 height 8
click at [437, 12] on div at bounding box center [433, 9] width 19 height 10
click at [443, 7] on div at bounding box center [433, 9] width 19 height 10
